Goal: Information Seeking & Learning: Find contact information

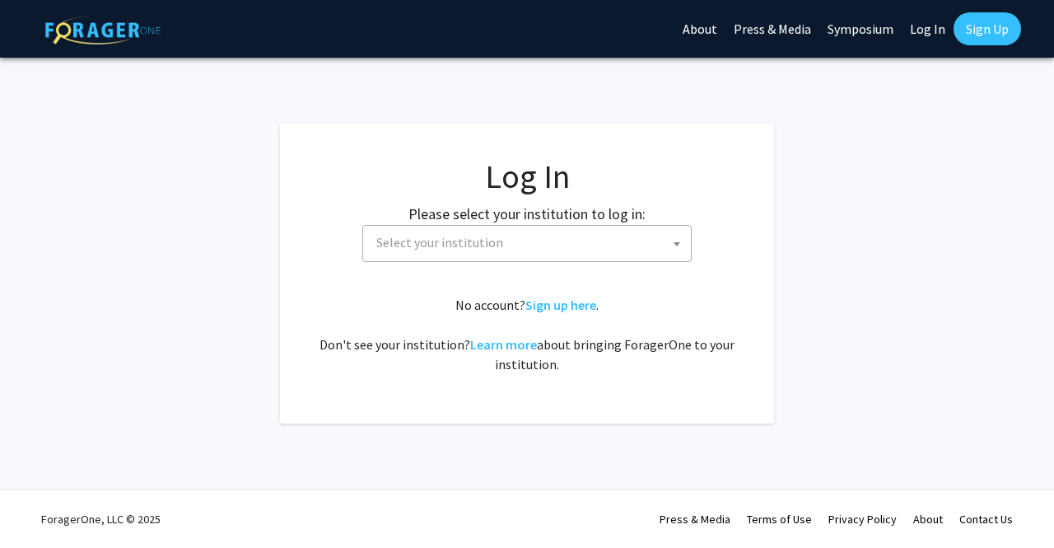
select select
click at [437, 265] on fg-card-body "Log In Please select your institution to log in: [GEOGRAPHIC_DATA] [GEOGRAPHIC_…" at bounding box center [527, 273] width 428 height 234
click at [442, 249] on span "Select your institution" at bounding box center [439, 242] width 127 height 16
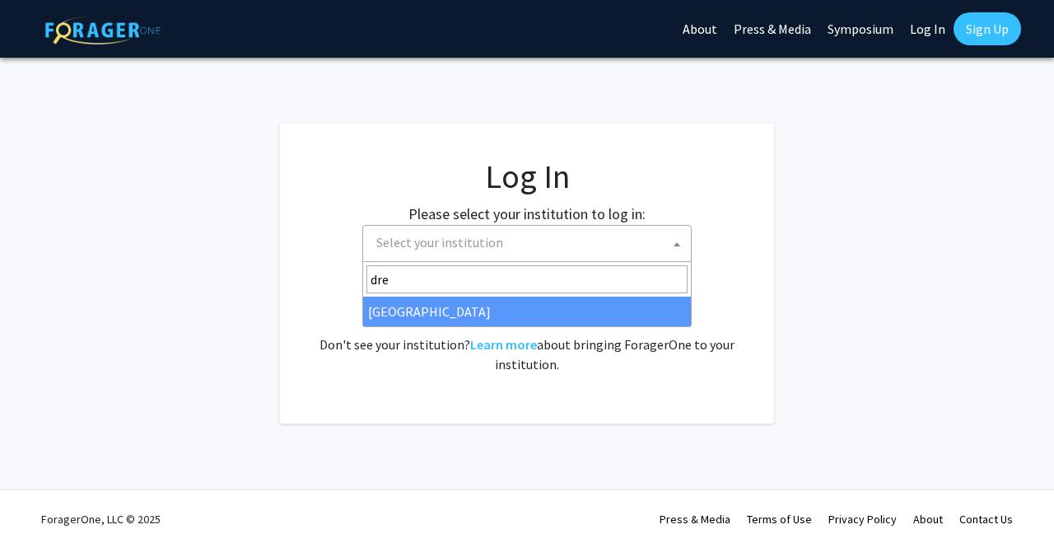
type input "dre"
select select "6"
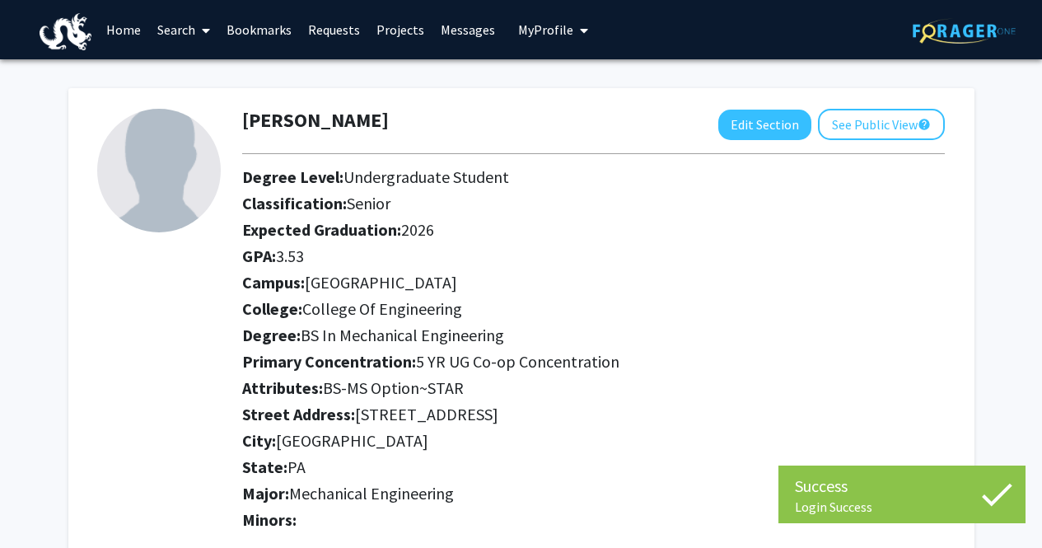
click at [571, 265] on h2 "GPA: 3.53" at bounding box center [593, 256] width 702 height 20
click at [186, 24] on link "Search" at bounding box center [183, 30] width 69 height 58
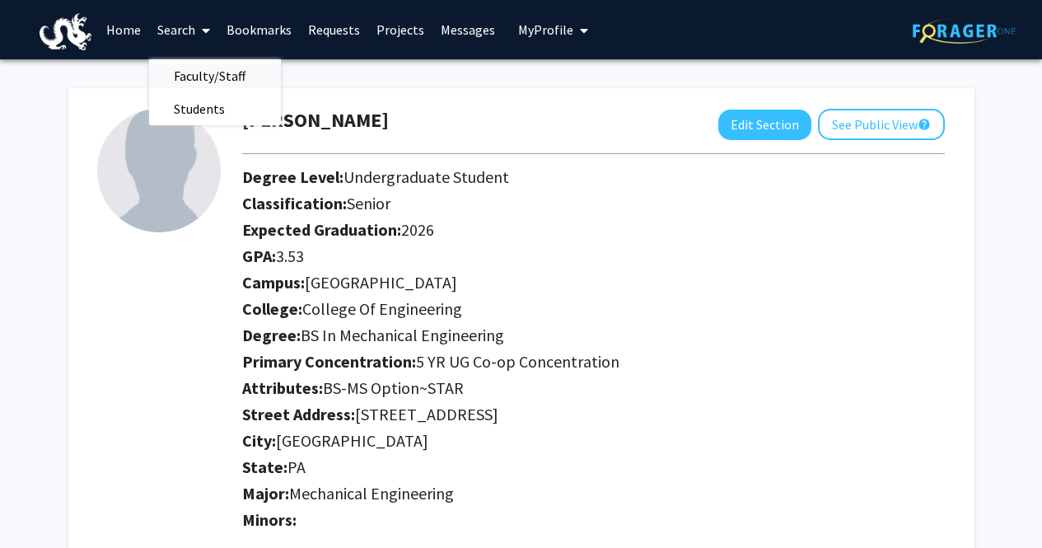
click at [190, 72] on span "Faculty/Staff" at bounding box center [209, 75] width 121 height 33
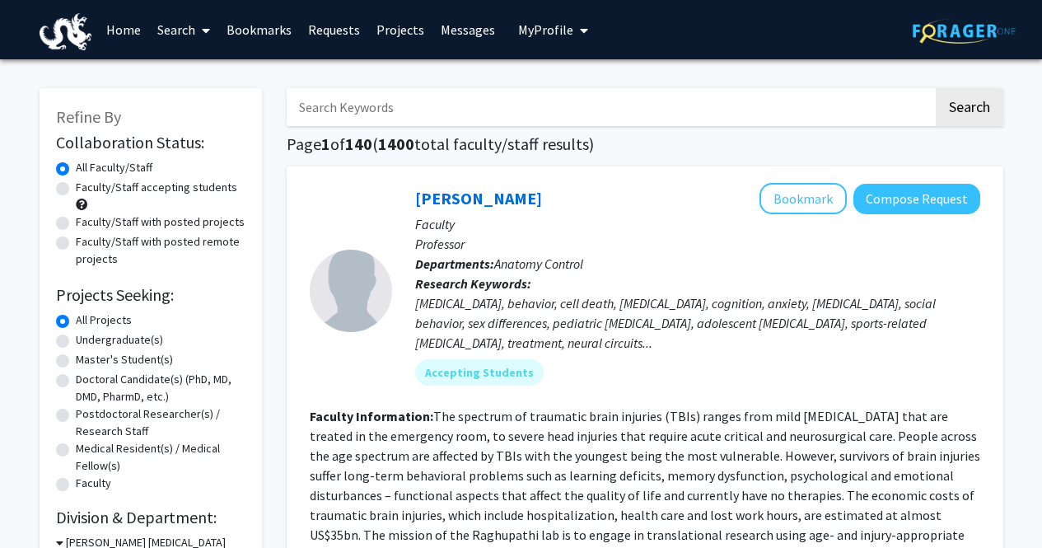
click at [359, 113] on input "Search Keywords" at bounding box center [610, 107] width 646 height 38
type input "irina"
click at [935, 88] on button "Search" at bounding box center [969, 107] width 68 height 38
